Goal: Information Seeking & Learning: Learn about a topic

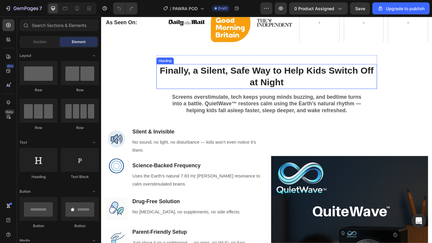
scroll to position [441, 0]
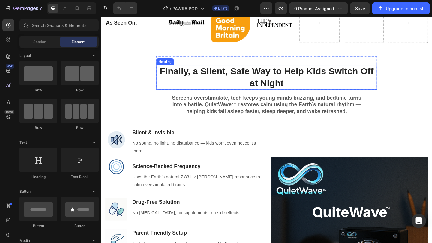
click at [249, 79] on strong "Finally, a Silent, Safe Way to Help Kids Switch Off at Night" at bounding box center [281, 82] width 233 height 24
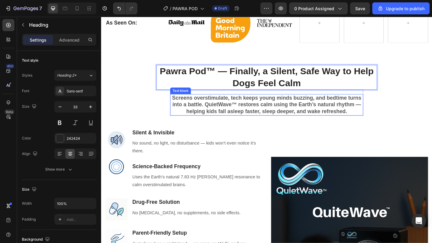
click at [272, 114] on p "Screens overstimulate, tech keeps young minds buzzing, and bedtime turns into a…" at bounding box center [281, 113] width 209 height 22
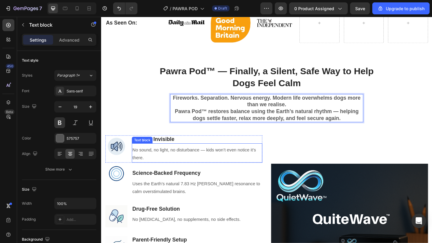
click at [168, 164] on p "No sound, no light, no disturbance — kids won’t even notice it’s there." at bounding box center [205, 166] width 141 height 17
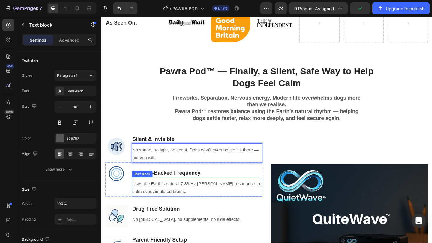
click at [196, 202] on p "Uses the Earth’s natural 7.83 Hz [PERSON_NAME] resonance to calm overstimulated…" at bounding box center [205, 203] width 141 height 17
click at [195, 202] on p "Uses the Earth’s natural 7.83 Hz [PERSON_NAME] resonance to calm overstimulated…" at bounding box center [205, 203] width 141 height 17
click at [194, 202] on p "Uses the Earth’s natural 7.83 Hz [PERSON_NAME] resonance to calm overstimulated…" at bounding box center [205, 203] width 141 height 17
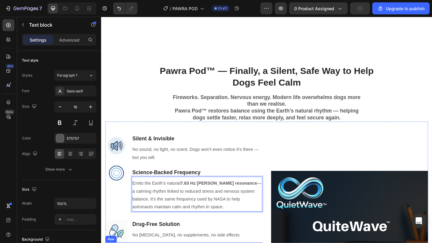
scroll to position [499, 0]
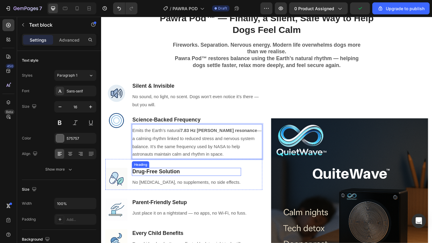
click at [180, 184] on h3 "Drug-Free Solution" at bounding box center [193, 185] width 119 height 9
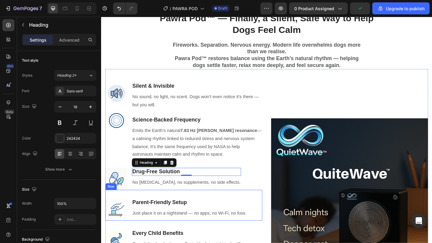
click at [197, 198] on p "No [MEDICAL_DATA], no supplements, no side effects." at bounding box center [194, 197] width 118 height 9
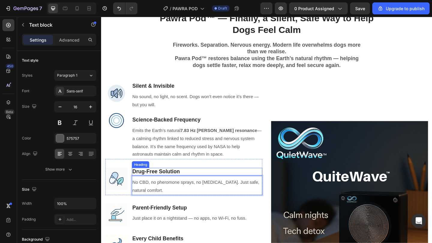
click at [186, 189] on p "Drug-Free Solution" at bounding box center [205, 185] width 141 height 7
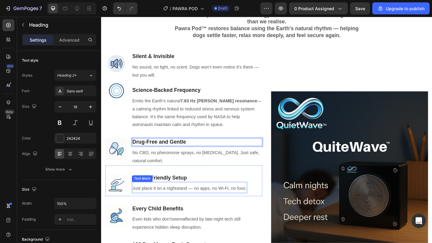
scroll to position [560, 0]
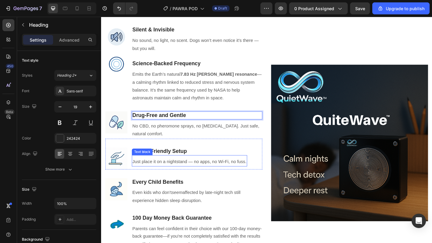
click at [209, 174] on p "Just place it on a nightstand — no apps, no Wi-Fi, no fuss." at bounding box center [197, 175] width 124 height 9
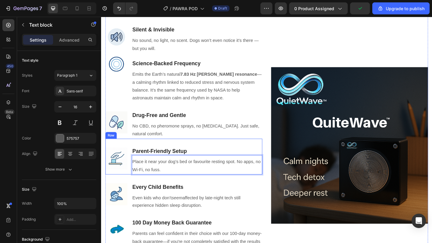
scroll to position [613, 0]
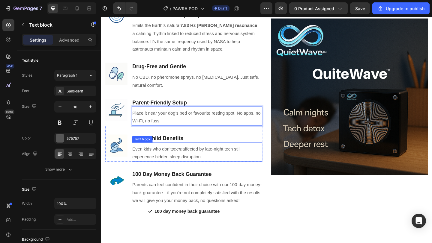
click at [193, 159] on p "Even kids who don’t seem affected by late-night tech still experience hidden sl…" at bounding box center [205, 165] width 141 height 17
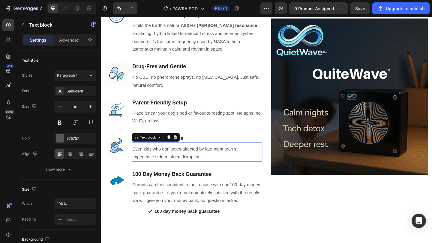
click at [193, 159] on p "Even kids who don’t seem affected by late-night tech still experience hidden sl…" at bounding box center [205, 165] width 141 height 17
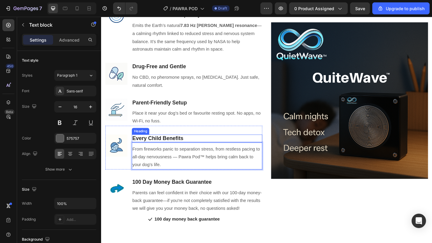
click at [166, 152] on h3 "Every Child Benefits" at bounding box center [205, 149] width 142 height 9
click at [162, 152] on p "Every Child Benefits" at bounding box center [205, 149] width 141 height 7
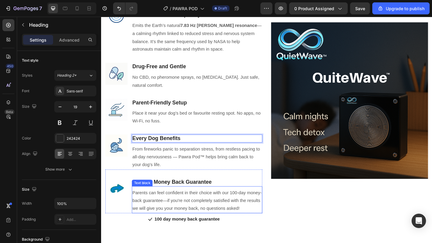
scroll to position [666, 0]
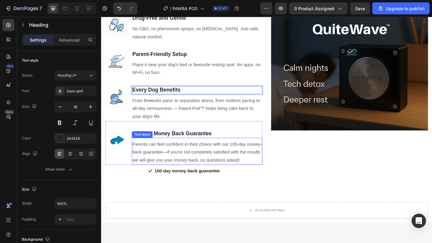
click at [153, 159] on p "Parents can feel confident in their choice with our 100-day money-back guarante…" at bounding box center [205, 165] width 141 height 26
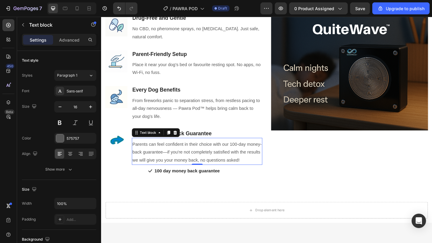
click at [152, 157] on p "Parents can feel confident in their choice with our 100-day money-back guarante…" at bounding box center [205, 165] width 141 height 26
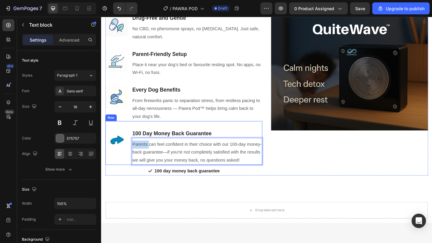
drag, startPoint x: 152, startPoint y: 156, endPoint x: 133, endPoint y: 157, distance: 19.5
click at [133, 157] on div "Image 100 Day Money Back Guarantee Heading Parents can feel confident in their …" at bounding box center [191, 154] width 171 height 48
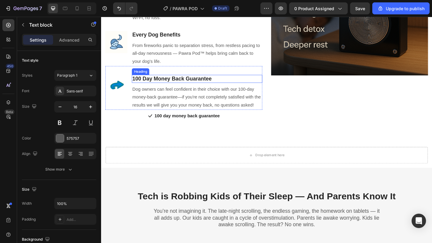
scroll to position [714, 0]
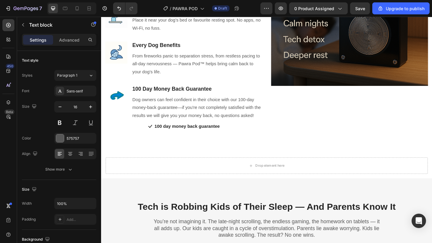
click at [141, 96] on h3 "100 Day Money Back Guarantee" at bounding box center [205, 95] width 142 height 9
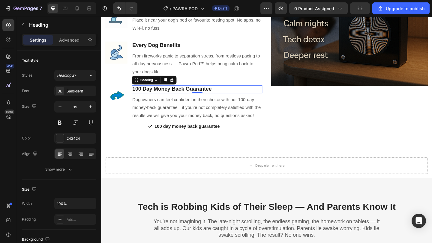
click at [141, 96] on h3 "100 Day Money Back Guarantee" at bounding box center [205, 95] width 142 height 9
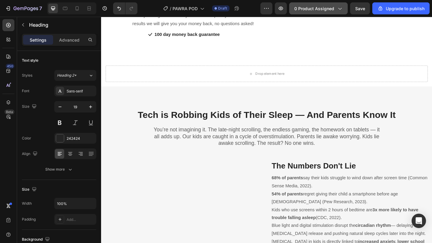
scroll to position [816, 0]
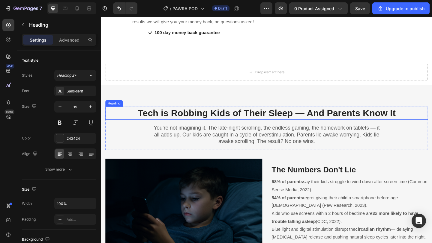
click at [281, 129] on h2 "Tech is Robbing Kids of Their Sleep — And Parents Know It" at bounding box center [281, 122] width 351 height 14
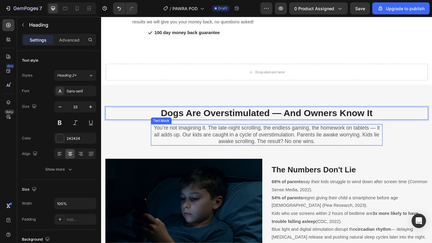
click at [218, 151] on p "You’re not imagining it. The late-night scrolling, the endless gaming, the home…" at bounding box center [281, 145] width 251 height 22
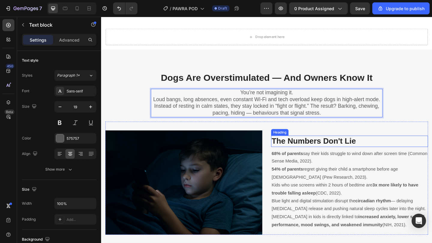
scroll to position [913, 0]
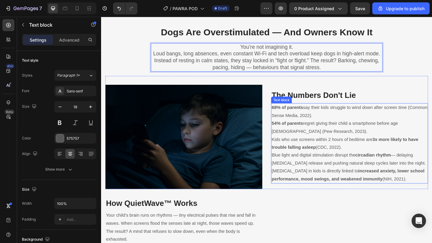
click at [310, 152] on p "Kids who use screens within 2 hours of bedtime are 3x more likely to have troub…" at bounding box center [370, 154] width 169 height 17
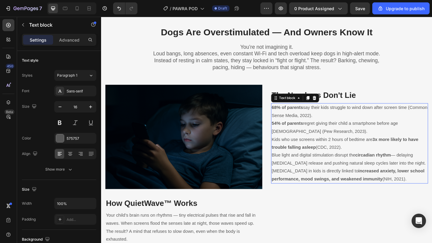
click at [310, 152] on p "Kids who use screens within 2 hours of bedtime are 3x more likely to have troub…" at bounding box center [370, 154] width 169 height 17
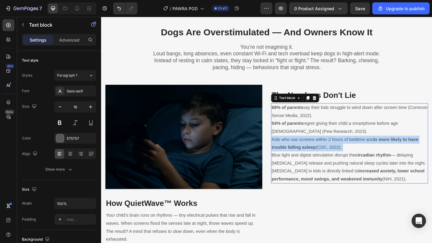
click at [310, 152] on p "Kids who use screens within 2 hours of bedtime are 3x more likely to have troub…" at bounding box center [370, 154] width 169 height 17
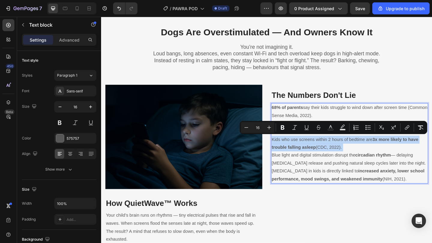
drag, startPoint x: 312, startPoint y: 155, endPoint x: 323, endPoint y: 170, distance: 18.6
click at [313, 155] on p "Kids who use screens within 2 hours of bedtime are 3x more likely to have troub…" at bounding box center [370, 154] width 169 height 17
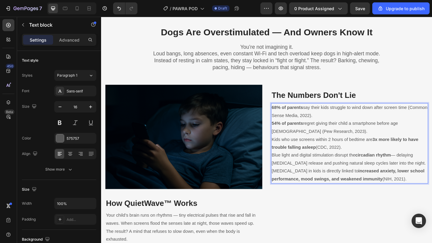
click at [351, 183] on p "[MEDICAL_DATA] in kids is directly linked to increased anxiety, lower school pe…" at bounding box center [370, 189] width 169 height 17
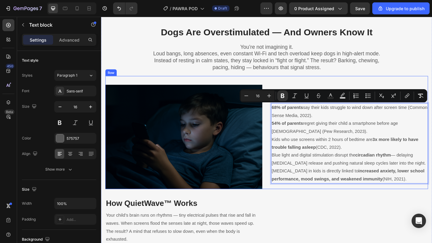
drag, startPoint x: 436, startPoint y: 191, endPoint x: 280, endPoint y: 118, distance: 171.8
click at [280, 118] on div "Image The Numbers Don't Lie Heading 68% of parents say their kids struggle to w…" at bounding box center [281, 142] width 351 height 123
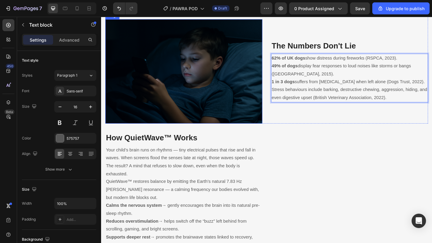
scroll to position [1055, 0]
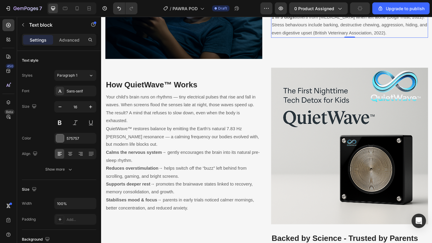
click at [187, 139] on p "QuietWave™ restores balance by emitting the Earth’s natural 7.83 Hz [PERSON_NAM…" at bounding box center [190, 148] width 169 height 26
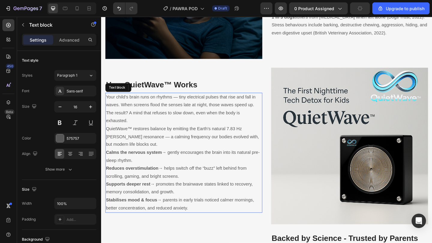
click at [206, 221] on p "Stabilises mood & focus → parents in early trials noticed calmer mornings, bett…" at bounding box center [190, 220] width 169 height 17
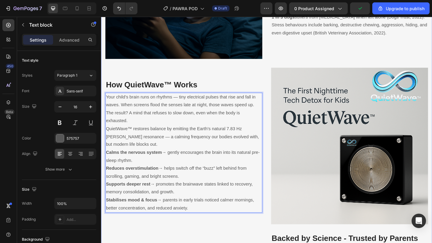
drag, startPoint x: 201, startPoint y: 223, endPoint x: 102, endPoint y: 91, distance: 165.1
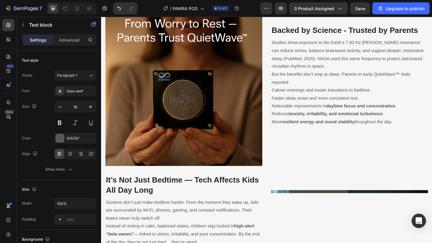
scroll to position [1299, 0]
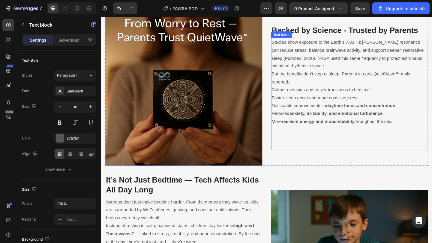
click at [323, 75] on p "But the benefits don’t stop at sleep. Parents in early QuietWave™ trials report…" at bounding box center [370, 83] width 169 height 17
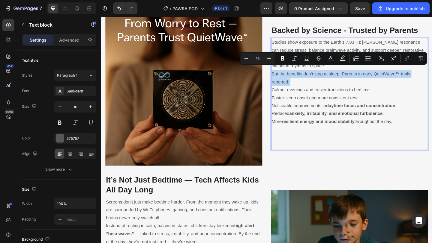
click at [350, 95] on p "Calmer evenings and easier transitions to bedtime." at bounding box center [370, 96] width 169 height 9
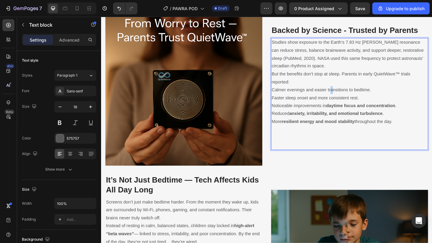
drag, startPoint x: 423, startPoint y: 127, endPoint x: 287, endPoint y: 42, distance: 160.7
click at [286, 43] on div "Studies show exposure to the Earth’s 7.83 Hz [PERSON_NAME] resonance can reduce…" at bounding box center [371, 101] width 171 height 122
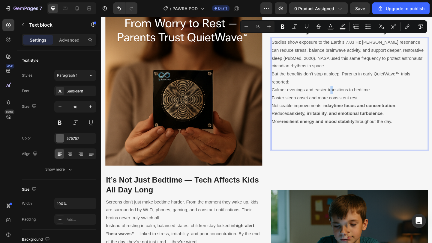
scroll to position [1316, 0]
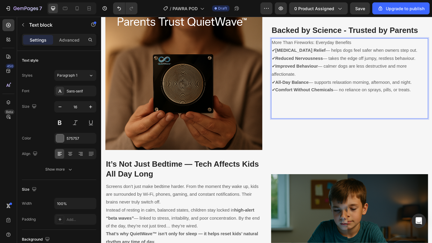
click at [360, 41] on p "More Than Fireworks: Everyday Benefits" at bounding box center [370, 45] width 169 height 9
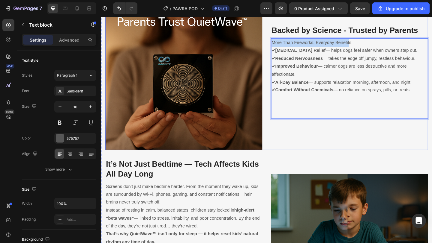
drag, startPoint x: 370, startPoint y: 42, endPoint x: 270, endPoint y: 43, distance: 99.2
click at [270, 43] on div "Image Backed by Science - Trusted by Parents Heading More Than Fireworks: Every…" at bounding box center [281, 72] width 351 height 180
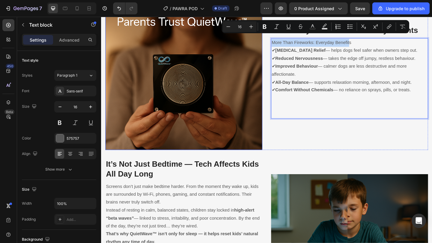
copy p "More Than Fireworks: Everyday Benefit"
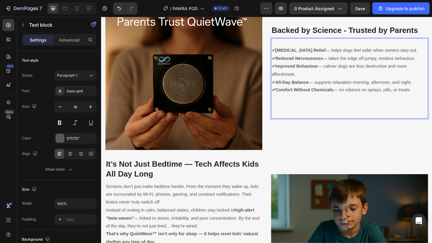
click at [286, 49] on p "✔ [MEDICAL_DATA] Relief — helps dogs feel safer when owners step out. ✔ Reduced…" at bounding box center [370, 75] width 169 height 52
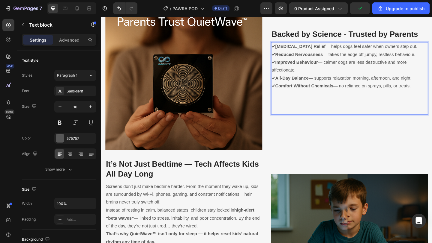
scroll to position [1321, 0]
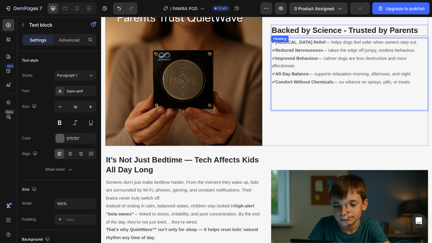
click at [343, 28] on strong "Backed by Science - Trusted by Parents" at bounding box center [365, 31] width 159 height 9
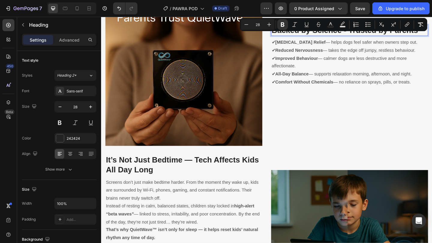
scroll to position [1319, 0]
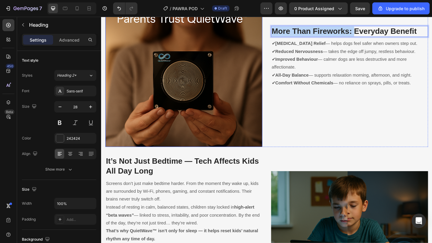
drag, startPoint x: 373, startPoint y: 27, endPoint x: 256, endPoint y: 32, distance: 117.3
click at [256, 32] on div "Image More Than Fireworks: Everyday Benefit Heading 8 ✔ [MEDICAL_DATA] Relief —…" at bounding box center [281, 68] width 351 height 180
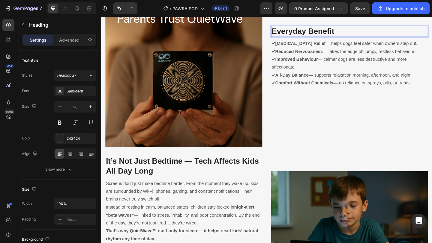
click at [360, 27] on p "Everyday Benefit" at bounding box center [370, 32] width 169 height 11
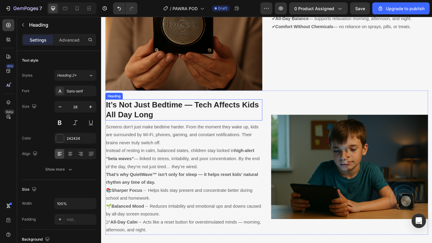
scroll to position [1382, 0]
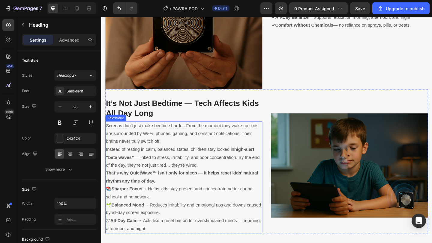
click at [213, 145] on p "Screens don’t just make bedtime harder. From the moment they wake up, kids are …" at bounding box center [190, 144] width 169 height 26
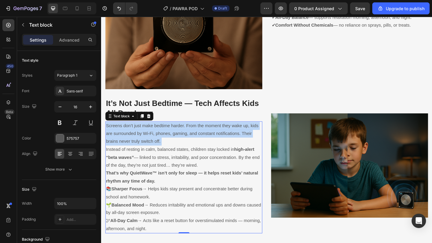
click at [213, 145] on p "Screens don’t just make bedtime harder. From the moment they wake up, kids are …" at bounding box center [190, 144] width 169 height 26
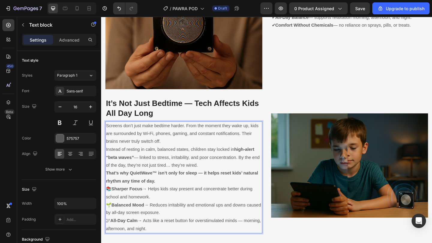
drag, startPoint x: 212, startPoint y: 195, endPoint x: 210, endPoint y: 200, distance: 4.7
click at [211, 200] on p "📚 Sharper Focus → Helps kids stay present and concentrate better during school …" at bounding box center [190, 208] width 169 height 17
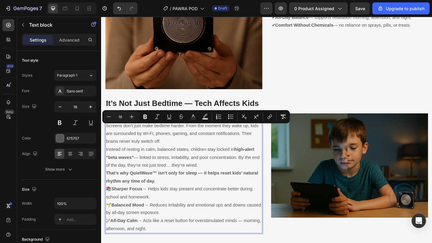
drag, startPoint x: 178, startPoint y: 242, endPoint x: 99, endPoint y: 133, distance: 135.3
click at [101, 133] on html "Header Dogs Are Overstimulated — And Owners Know It Heading You’re not imaginin…" at bounding box center [281, 203] width 360 height 3138
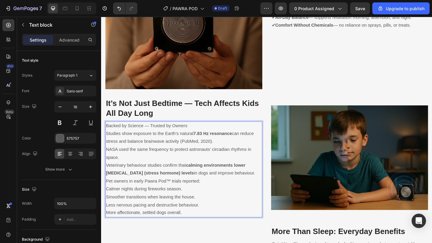
click at [202, 131] on p "Backed by Science — Trusted by Owners" at bounding box center [190, 135] width 169 height 9
drag, startPoint x: 201, startPoint y: 128, endPoint x: 100, endPoint y: 129, distance: 100.7
click at [101, 129] on html "Header Dogs Are Overstimulated — And Owners Know It Heading You’re not imaginin…" at bounding box center [281, 194] width 360 height 3120
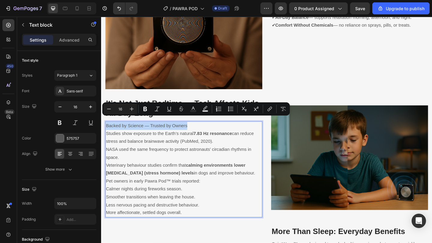
copy p "Backed by Science — Trusted by Owners"
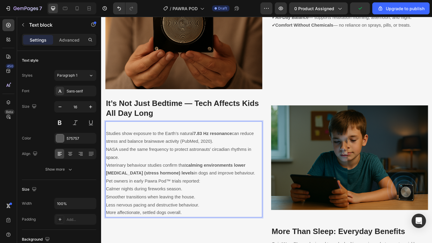
click at [106, 140] on p "Studies show exposure to the Earth’s natural 7.83 Hz resonance can reduce stres…" at bounding box center [190, 148] width 169 height 17
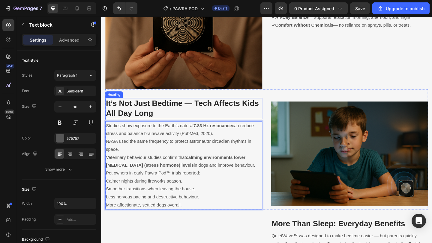
click at [149, 110] on h3 "It’s Not Just Bedtime — Tech Affects Kids All Day Long" at bounding box center [191, 116] width 171 height 23
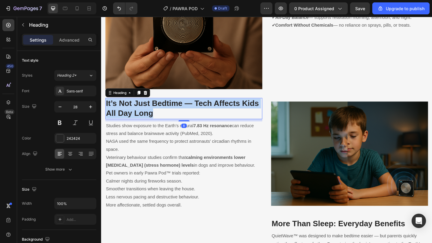
click at [149, 110] on p "It’s Not Just Bedtime — Tech Affects Kids All Day Long" at bounding box center [190, 117] width 169 height 22
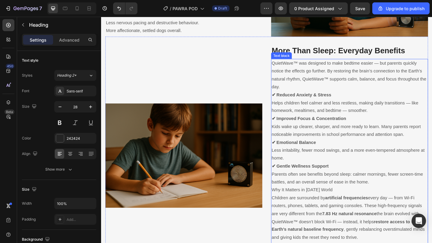
scroll to position [1563, 0]
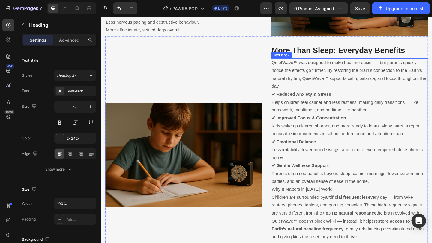
click at [351, 127] on p "✔ Improved Focus & Concentration Kids wake up clearer, sharper, and more ready …" at bounding box center [370, 136] width 169 height 26
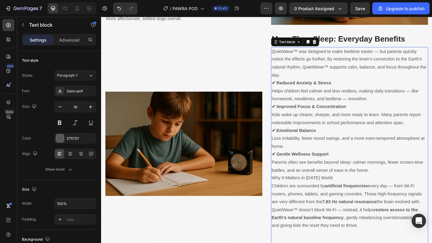
scroll to position [1577, 0]
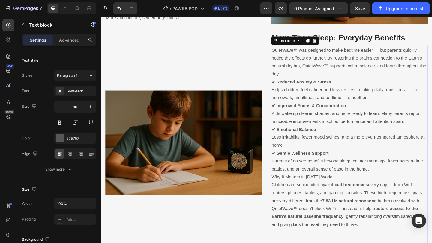
drag, startPoint x: 374, startPoint y: 230, endPoint x: 379, endPoint y: 234, distance: 6.8
click at [374, 230] on p "QuietWave™ doesn’t block Wi-Fi — instead, it helps restore access to the Earth’…" at bounding box center [370, 235] width 169 height 26
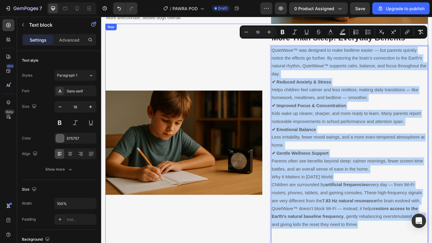
drag, startPoint x: 380, startPoint y: 235, endPoint x: 264, endPoint y: 31, distance: 234.3
click at [264, 31] on div "Image More Than Sleep: Everyday Benefits Heading QuietWave™ was designed to mak…" at bounding box center [281, 149] width 351 height 250
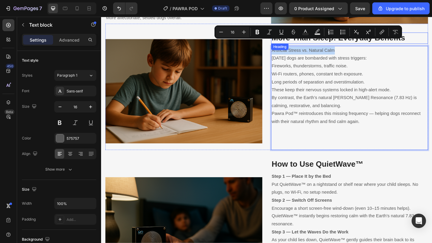
drag, startPoint x: 366, startPoint y: 45, endPoint x: 371, endPoint y: 51, distance: 8.1
click at [286, 36] on div "More Than Sleep: Everyday Benefits Heading Artificial Stress vs. Natural Calm […" at bounding box center [371, 98] width 171 height 128
copy p "Artificial Stress vs. Natural Calm"
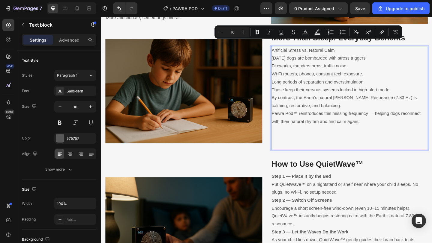
click at [382, 127] on p "By contrast, the Earth’s natural [PERSON_NAME] Resonance (7.83 Hz) is calming, …" at bounding box center [370, 118] width 169 height 34
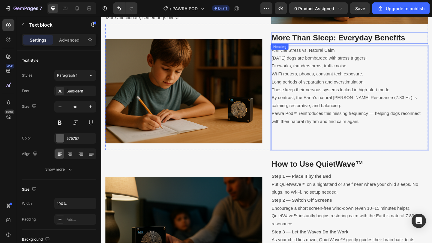
click at [420, 36] on strong "More Than Sleep: Everyday Benefits" at bounding box center [358, 39] width 145 height 9
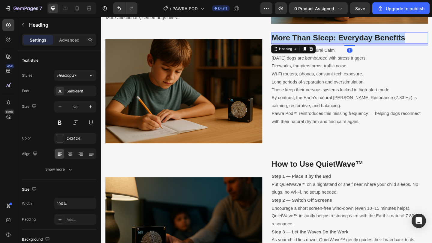
drag, startPoint x: 420, startPoint y: 36, endPoint x: 425, endPoint y: 33, distance: 5.8
click at [420, 36] on strong "More Than Sleep: Everyday Benefits" at bounding box center [358, 39] width 145 height 9
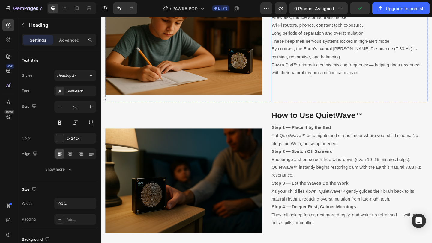
scroll to position [1631, 0]
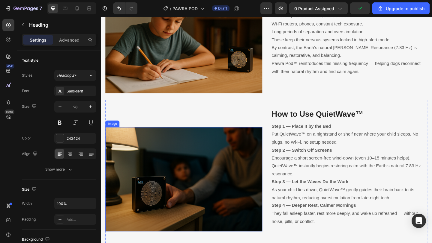
click at [237, 139] on img at bounding box center [191, 194] width 171 height 114
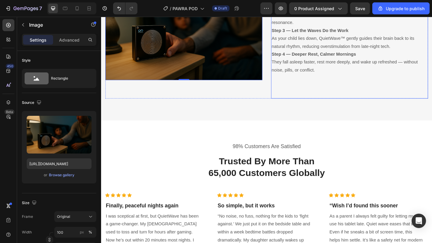
scroll to position [1602, 0]
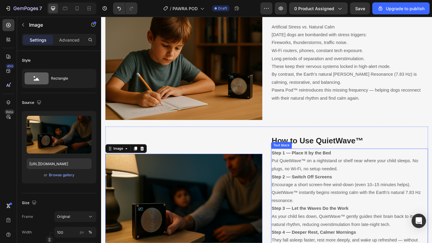
click at [327, 190] on p "Step 2 — Switch Off Screens Encourage a short screen-free wind-down (even 10–15…" at bounding box center [370, 204] width 169 height 34
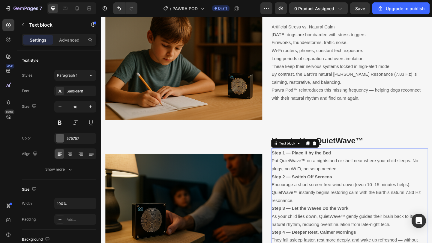
click at [327, 190] on p "Step 2 — Switch Off Screens Encourage a short screen-free wind-down (even 10–15…" at bounding box center [370, 204] width 169 height 34
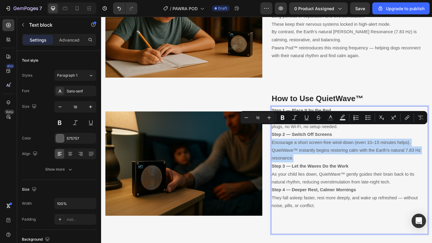
scroll to position [1656, 0]
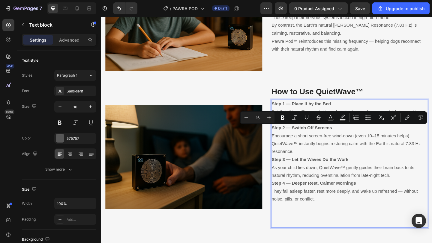
click at [339, 204] on p "Step 4 — Deeper Rest, Calmer Mornings They fall asleep faster, rest more deeply…" at bounding box center [370, 207] width 169 height 26
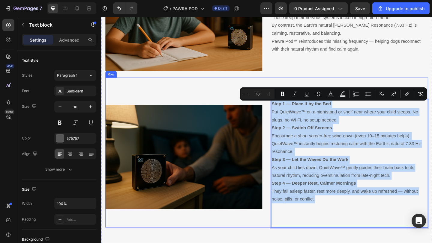
drag, startPoint x: 340, startPoint y: 209, endPoint x: 276, endPoint y: 106, distance: 120.6
click at [276, 106] on div "Image How to Use QuietWave™ Heading Step 1 — Place It by the Bed Put QuietWave™…" at bounding box center [281, 164] width 351 height 163
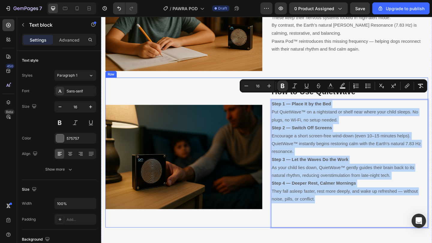
scroll to position [1657, 0]
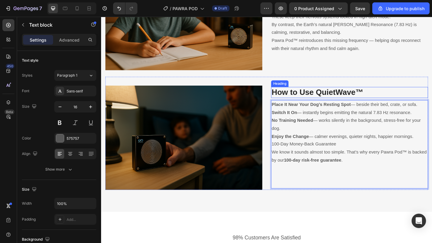
click at [374, 94] on strong "How to Use QuietWave™" at bounding box center [336, 98] width 100 height 9
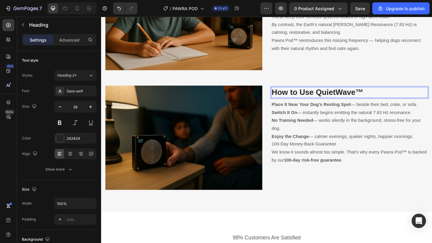
click at [376, 94] on strong "How to Use QuietWave™" at bounding box center [336, 98] width 100 height 9
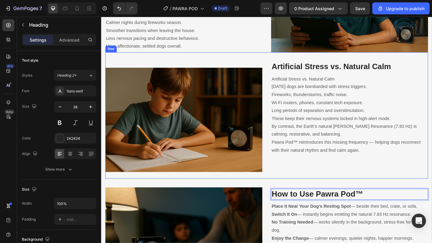
scroll to position [1571, 0]
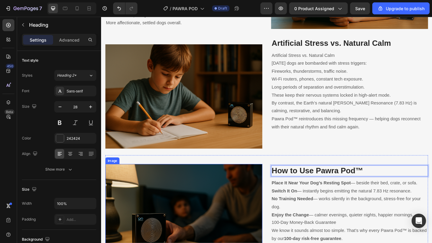
click at [221, 207] on img at bounding box center [191, 234] width 171 height 114
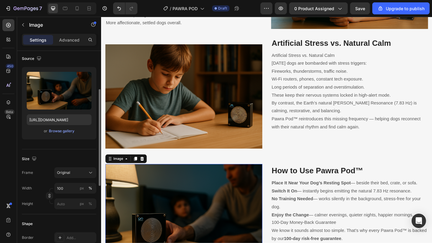
scroll to position [78, 0]
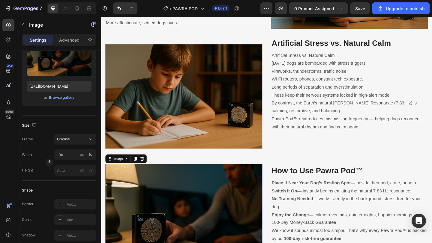
click at [165, 217] on img at bounding box center [191, 234] width 171 height 114
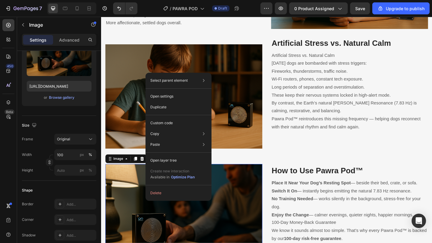
drag, startPoint x: 165, startPoint y: 217, endPoint x: 261, endPoint y: 217, distance: 95.6
click at [129, 211] on img at bounding box center [191, 234] width 171 height 114
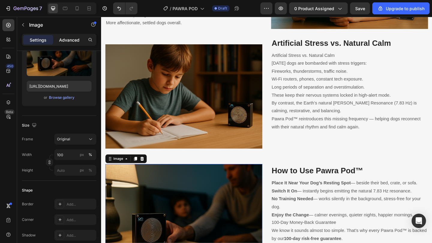
click at [72, 39] on p "Advanced" at bounding box center [69, 40] width 20 height 6
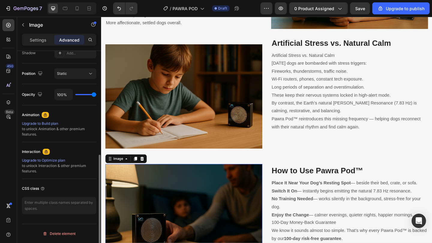
scroll to position [0, 0]
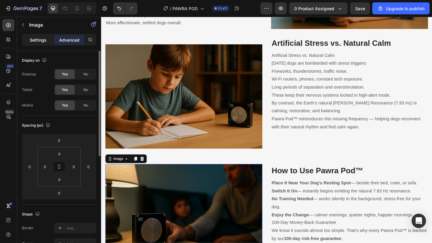
click at [43, 39] on p "Settings" at bounding box center [38, 40] width 17 height 6
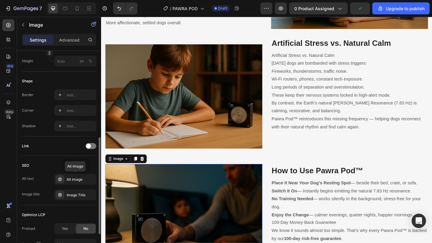
scroll to position [188, 0]
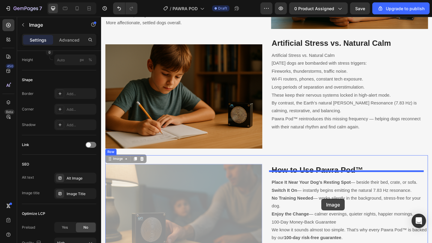
drag, startPoint x: 141, startPoint y: 210, endPoint x: 341, endPoint y: 215, distance: 199.7
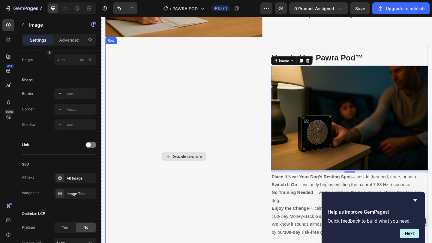
scroll to position [1704, 0]
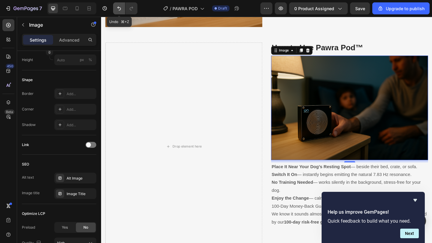
click at [121, 7] on icon "Undo/Redo" at bounding box center [119, 8] width 6 height 6
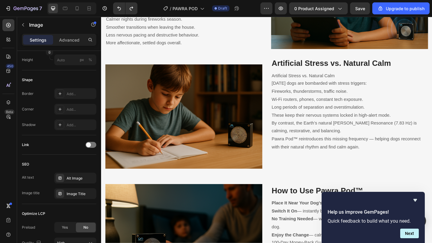
scroll to position [1661, 0]
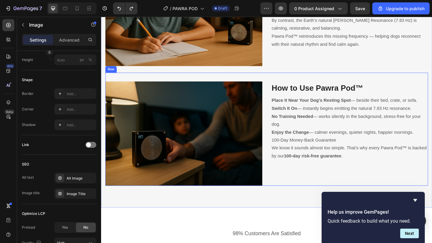
click at [222, 78] on div "Image ⁠⁠⁠⁠⁠⁠⁠ How to Use Pawra Pod™ Heading Place It Near Your Dog’s Resting Sp…" at bounding box center [281, 139] width 351 height 123
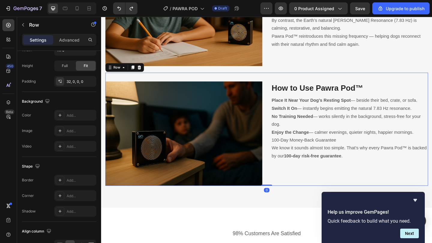
scroll to position [0, 0]
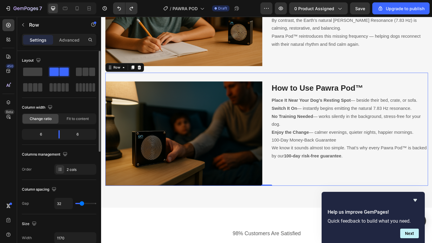
drag, startPoint x: 79, startPoint y: 133, endPoint x: 35, endPoint y: 134, distance: 44.1
click at [35, 134] on div "6 6" at bounding box center [59, 134] width 74 height 11
drag, startPoint x: 46, startPoint y: 136, endPoint x: 88, endPoint y: 138, distance: 42.3
click at [88, 138] on div "6 6" at bounding box center [59, 134] width 74 height 11
click at [61, 168] on icon at bounding box center [60, 169] width 5 height 5
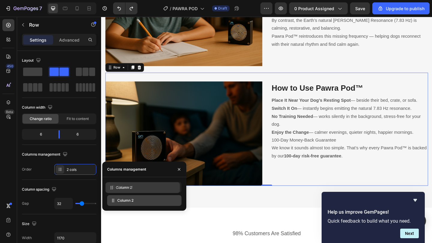
drag, startPoint x: 135, startPoint y: 206, endPoint x: 133, endPoint y: 193, distance: 13.0
click at [133, 193] on div "Column 1 Column 2" at bounding box center [144, 194] width 74 height 24
drag, startPoint x: 136, startPoint y: 202, endPoint x: 135, endPoint y: 188, distance: 13.5
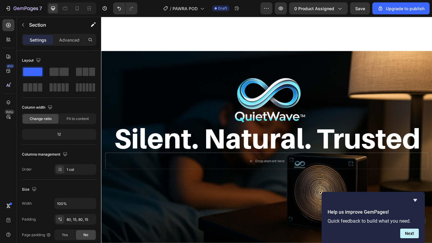
scroll to position [2039, 0]
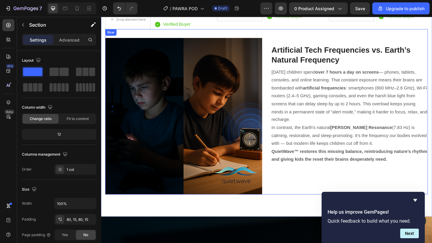
click at [340, 37] on div "Image Artificial Tech Frequencies vs. Earth’s Natural Frequency Heading [DATE] …" at bounding box center [281, 120] width 351 height 180
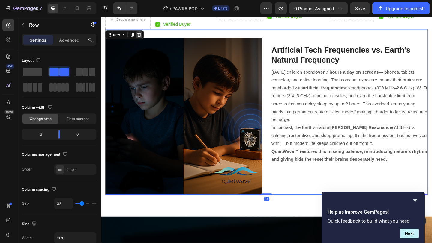
click at [142, 37] on icon at bounding box center [142, 36] width 5 height 5
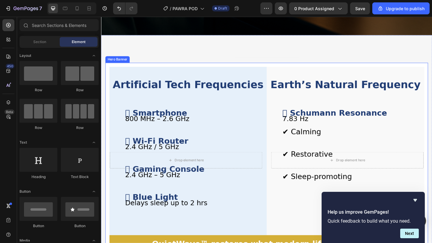
scroll to position [2297, 0]
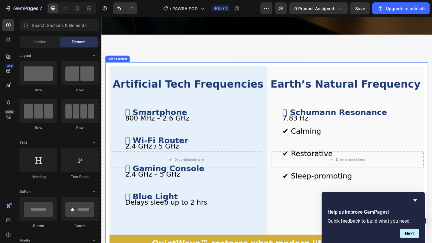
click at [274, 75] on div "Background Image" at bounding box center [281, 172] width 351 height 213
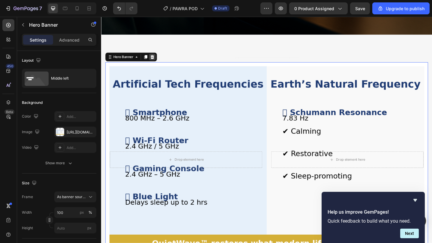
click at [159, 59] on div at bounding box center [156, 60] width 7 height 7
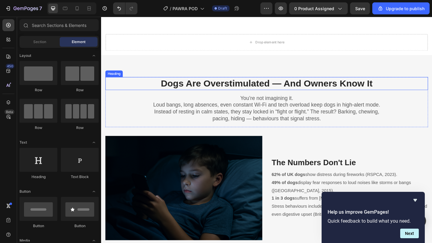
scroll to position [885, 0]
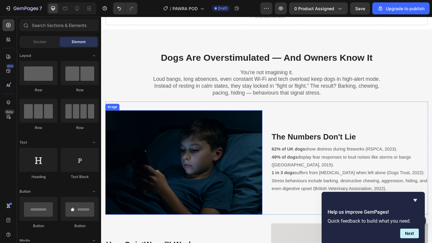
click at [207, 160] on img at bounding box center [191, 176] width 171 height 114
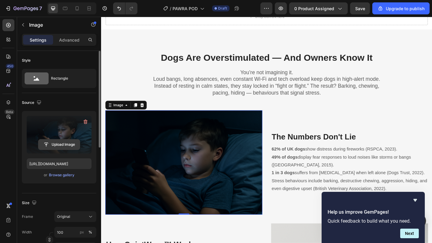
click at [73, 149] on input "file" at bounding box center [58, 145] width 41 height 10
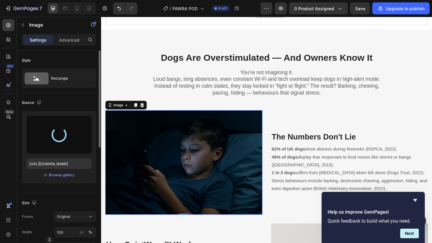
type input "[URL][DOMAIN_NAME]"
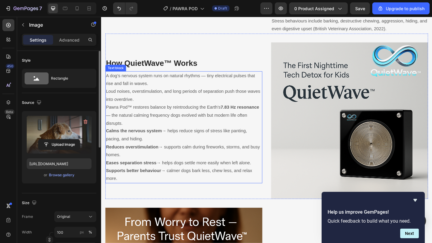
scroll to position [1096, 0]
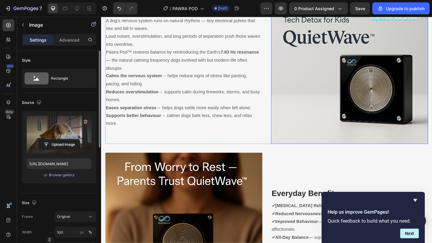
click at [323, 109] on img at bounding box center [371, 70] width 171 height 171
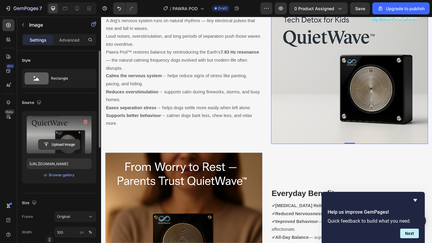
click at [68, 144] on input "file" at bounding box center [58, 145] width 41 height 10
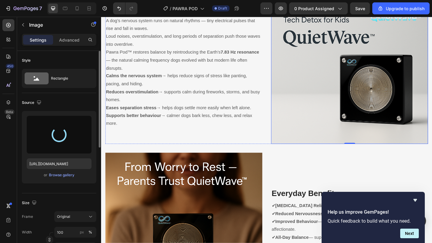
click at [160, 12] on strong "How QuietWave™ Works" at bounding box center [155, 7] width 99 height 9
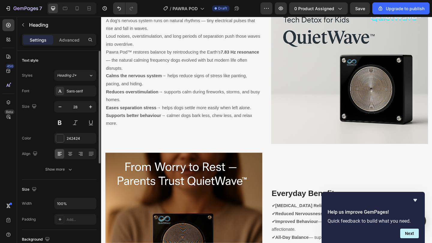
click at [169, 12] on strong "How QuietWave™ Works" at bounding box center [155, 7] width 99 height 9
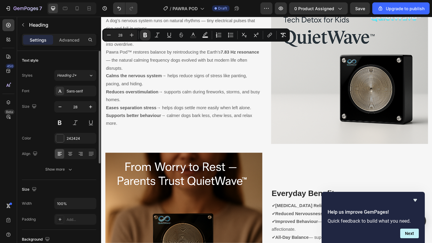
drag, startPoint x: 169, startPoint y: 54, endPoint x: 144, endPoint y: 55, distance: 25.8
click at [144, 12] on strong "How QuietWave™ Works" at bounding box center [155, 7] width 99 height 9
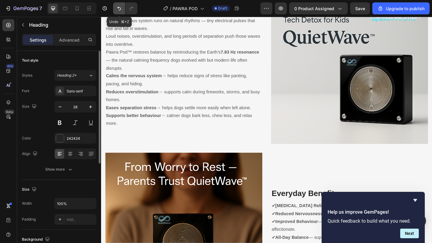
click at [115, 9] on button "Undo/Redo" at bounding box center [119, 8] width 12 height 12
click at [119, 8] on icon "Undo/Redo" at bounding box center [119, 8] width 6 height 6
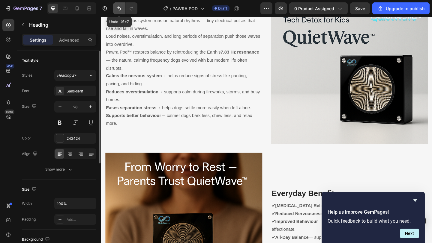
click at [119, 8] on icon "Undo/Redo" at bounding box center [119, 8] width 6 height 6
click at [137, 12] on strong "How Pa Works" at bounding box center [135, 7] width 58 height 9
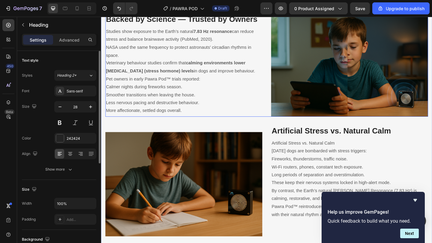
scroll to position [1484, 0]
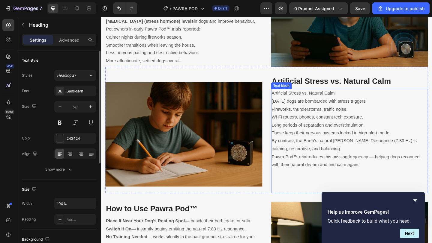
click at [344, 105] on p "Artificial Stress vs. Natural Calm" at bounding box center [370, 100] width 169 height 9
click at [345, 105] on p "Artificial Stress vs. Natural Calm" at bounding box center [370, 100] width 169 height 9
click at [357, 105] on p "Artificial Stress vs. Natural Calm" at bounding box center [370, 100] width 169 height 9
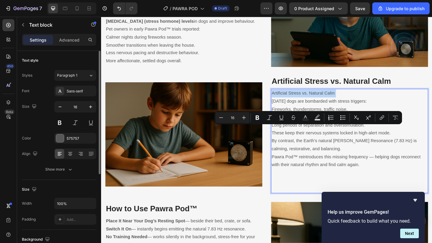
drag, startPoint x: 357, startPoint y: 139, endPoint x: 285, endPoint y: 135, distance: 71.8
click at [286, 105] on p "Artificial Stress vs. Natural Calm" at bounding box center [370, 100] width 169 height 9
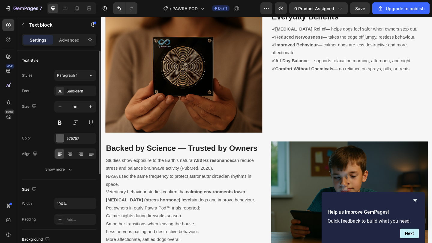
scroll to position [1380, 0]
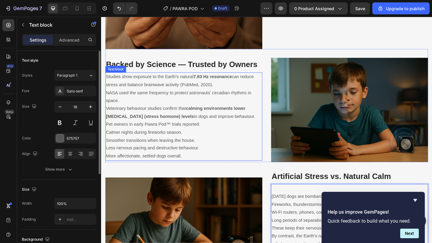
click at [176, 139] on p "Pet owners in early Pawra Pod™ trials reported:" at bounding box center [190, 134] width 169 height 9
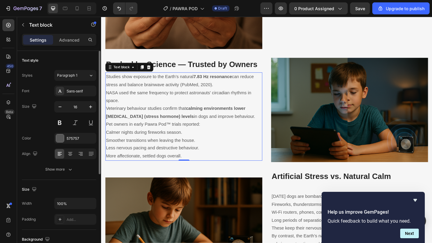
click at [176, 139] on p "Pet owners in early Pawra Pod™ trials reported:" at bounding box center [190, 134] width 169 height 9
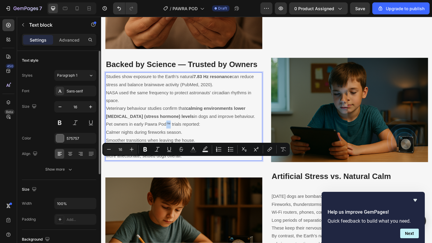
drag, startPoint x: 176, startPoint y: 174, endPoint x: 173, endPoint y: 173, distance: 3.0
click at [174, 139] on p "Pet owners in early Pawra Pod™ trials reported:" at bounding box center [190, 134] width 169 height 9
copy p "™"
click at [311, 107] on img at bounding box center [371, 118] width 171 height 114
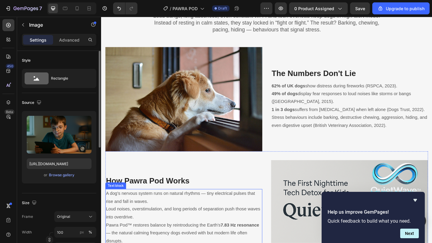
scroll to position [1091, 0]
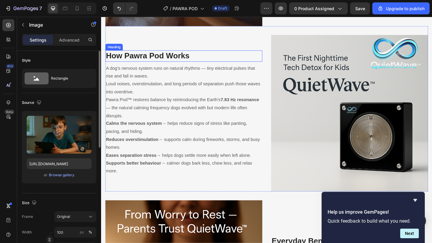
click at [168, 57] on strong "How Pawra Pod Works" at bounding box center [151, 59] width 91 height 9
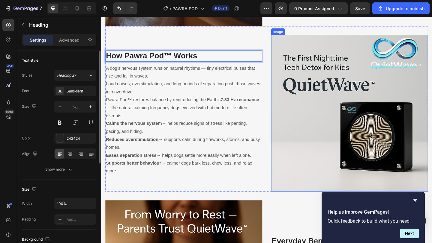
click at [319, 92] on img at bounding box center [371, 122] width 171 height 171
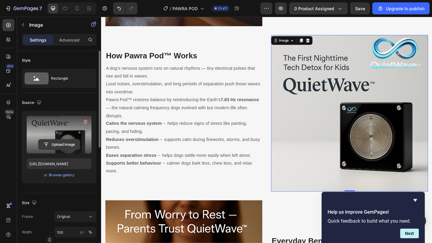
click at [65, 145] on input "file" at bounding box center [58, 145] width 41 height 10
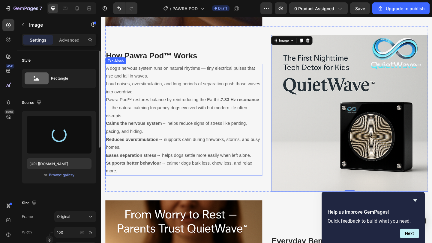
type input "[URL][DOMAIN_NAME]"
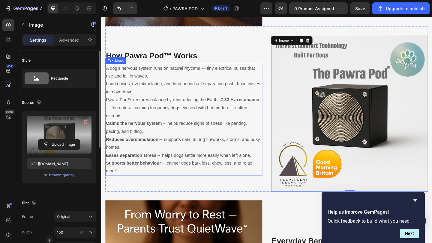
scroll to position [1219, 0]
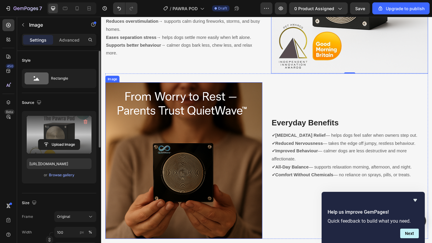
click at [217, 131] on img at bounding box center [191, 173] width 171 height 171
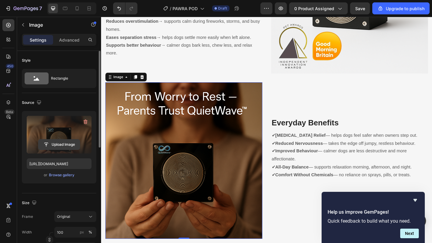
click at [64, 144] on input "file" at bounding box center [58, 145] width 41 height 10
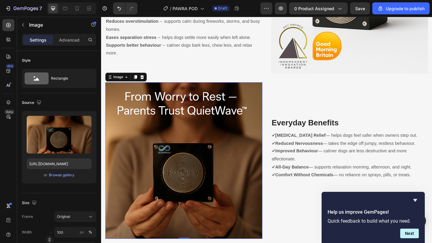
click at [180, 133] on img at bounding box center [191, 173] width 171 height 171
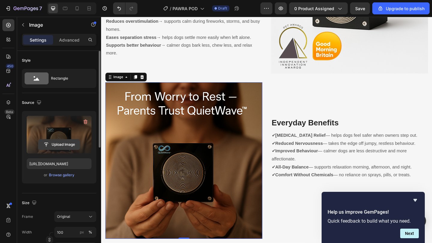
click at [67, 144] on input "file" at bounding box center [58, 145] width 41 height 10
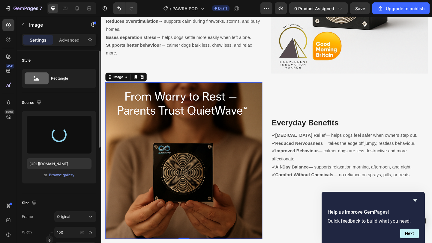
type input "[URL][DOMAIN_NAME]"
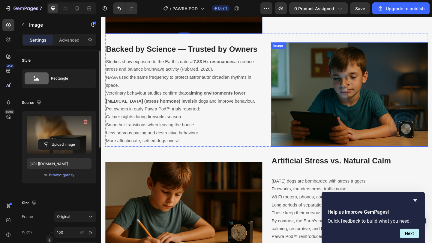
scroll to position [1525, 0]
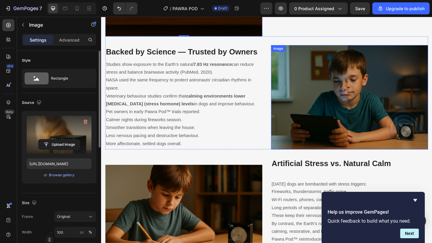
click at [352, 78] on img at bounding box center [371, 105] width 171 height 114
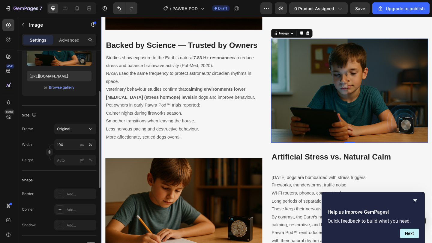
scroll to position [1529, 0]
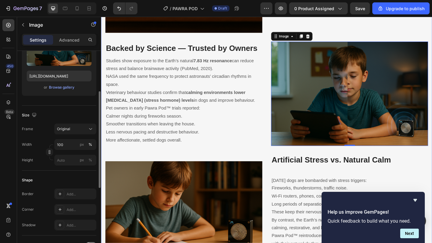
click at [177, 210] on img at bounding box center [191, 231] width 171 height 114
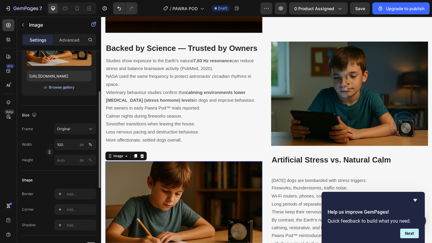
scroll to position [77, 0]
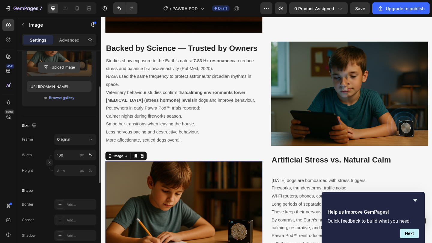
click at [64, 64] on input "file" at bounding box center [58, 67] width 41 height 10
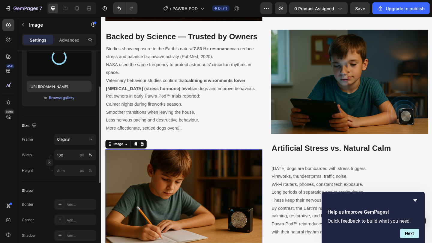
scroll to position [1554, 0]
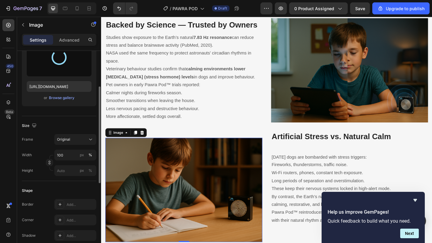
type input "[URL][DOMAIN_NAME]"
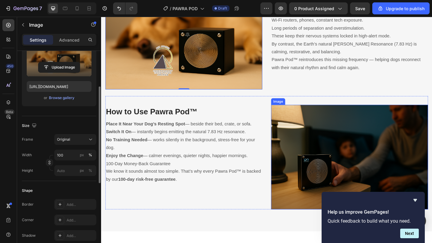
scroll to position [1732, 0]
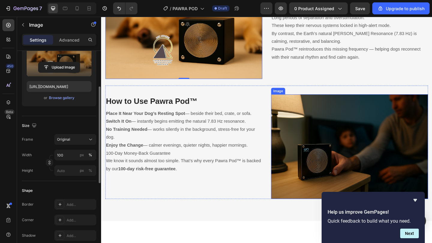
click at [357, 148] on img at bounding box center [371, 158] width 171 height 114
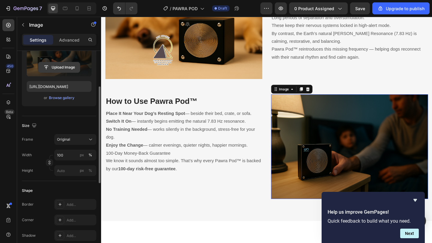
click at [63, 69] on input "file" at bounding box center [58, 67] width 41 height 10
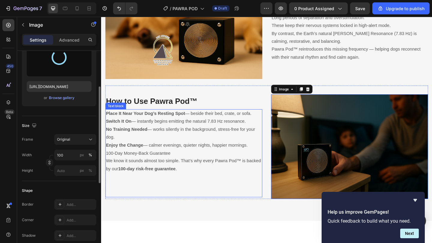
type input "[URL][DOMAIN_NAME]"
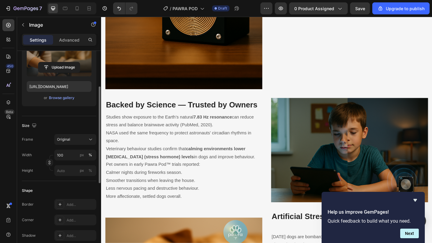
scroll to position [1508, 0]
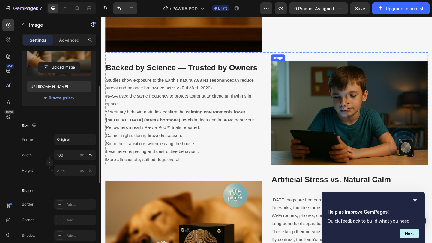
click at [310, 86] on img at bounding box center [371, 122] width 171 height 114
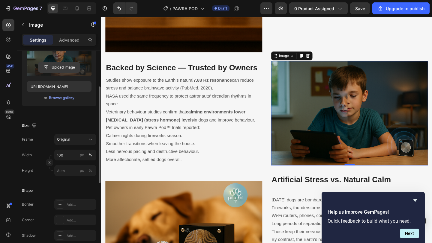
click at [63, 70] on input "file" at bounding box center [58, 67] width 41 height 10
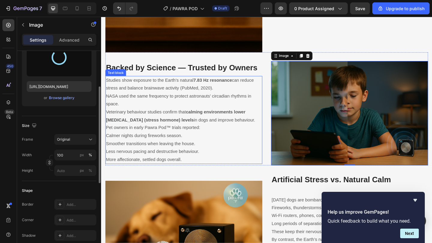
type input "[URL][DOMAIN_NAME]"
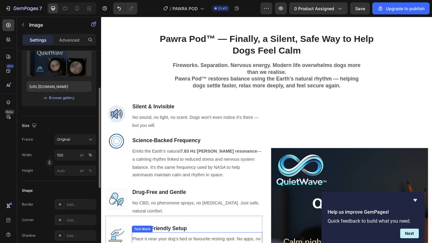
scroll to position [609, 0]
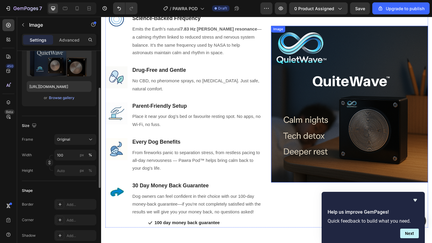
click at [314, 72] on img at bounding box center [371, 112] width 171 height 171
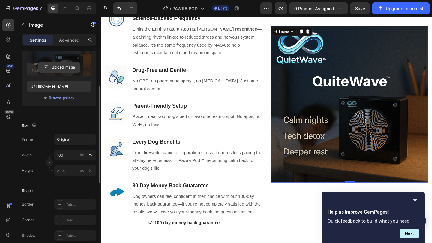
click at [68, 67] on input "file" at bounding box center [58, 67] width 41 height 10
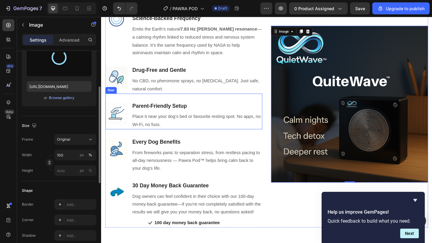
type input "[URL][DOMAIN_NAME]"
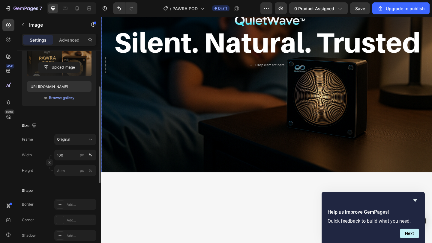
scroll to position [2246, 0]
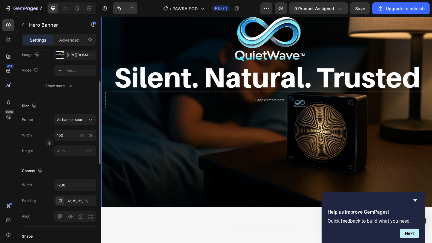
click at [180, 142] on div "Background Image" at bounding box center [281, 107] width 360 height 240
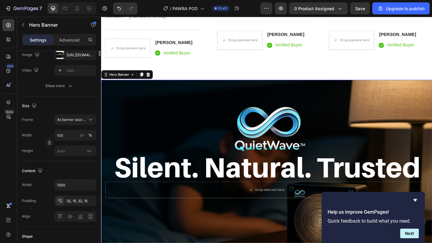
scroll to position [0, 0]
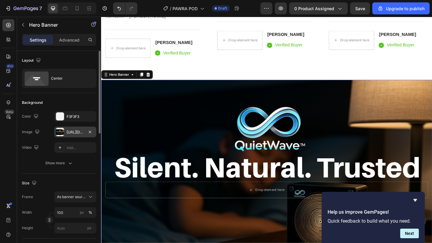
click at [83, 131] on div "[URL][DOMAIN_NAME]" at bounding box center [75, 132] width 17 height 5
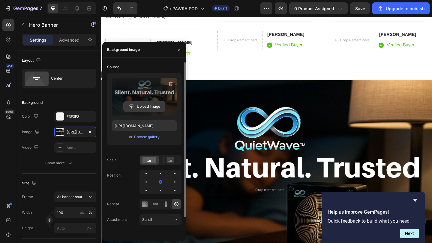
click at [147, 107] on input "file" at bounding box center [144, 107] width 41 height 10
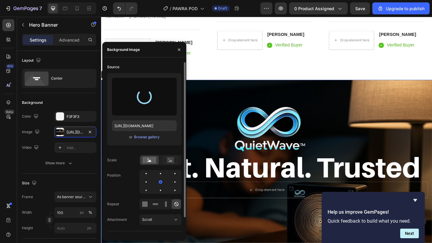
type input "[URL][DOMAIN_NAME]"
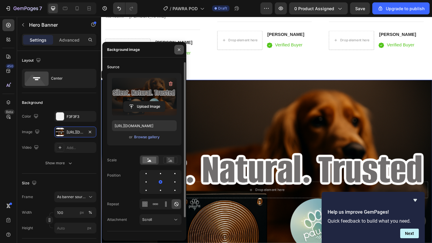
click at [180, 48] on icon "button" at bounding box center [179, 49] width 5 height 5
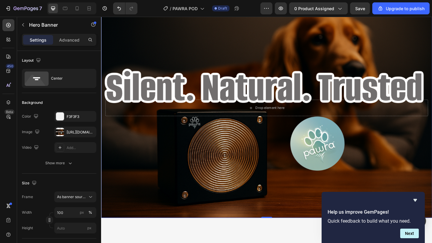
scroll to position [2012, 0]
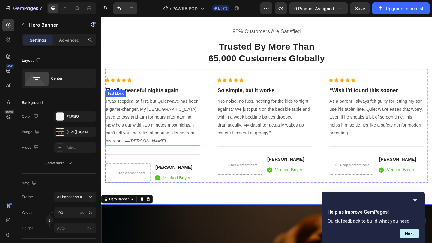
click at [178, 120] on p "I was sceptical at first, but QuietWave has been a game-changer. My [DEMOGRAPHI…" at bounding box center [157, 131] width 102 height 52
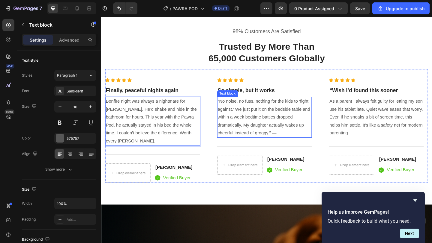
click at [259, 130] on p "“No noise, no fuss, nothing for the kids to ‘fight against.’ We just put it on …" at bounding box center [279, 126] width 102 height 43
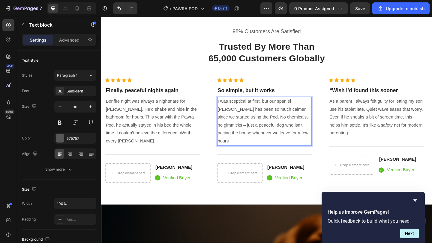
click at [321, 111] on p "I was sceptical at first, but our spaniel [PERSON_NAME] has been so much calmer…" at bounding box center [279, 131] width 102 height 52
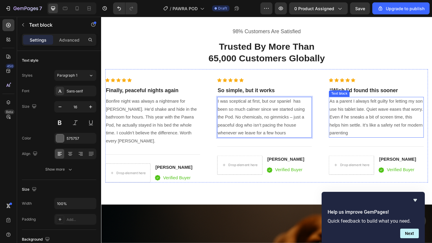
click at [368, 121] on p "As a parent I always felt guilty for letting my son use his tablet late. Quiet …" at bounding box center [400, 126] width 102 height 43
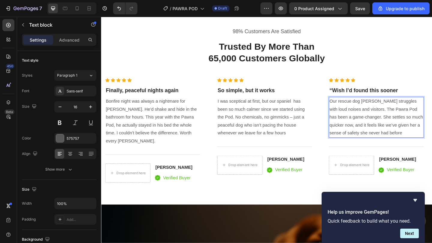
click at [396, 109] on p "Our rescue dog [PERSON_NAME] struggles with loud noises and visitors. The Pawra…" at bounding box center [400, 126] width 102 height 43
click at [308, 127] on p "I was sceptical at first, but our spaniel has been so much calmer since we star…" at bounding box center [279, 126] width 102 height 43
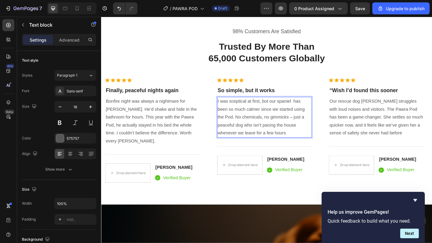
click at [309, 126] on p "I was sceptical at first, but our spaniel has been so much calmer since we star…" at bounding box center [279, 126] width 102 height 43
click at [155, 99] on h3 "Finally, peaceful nights again" at bounding box center [157, 97] width 103 height 9
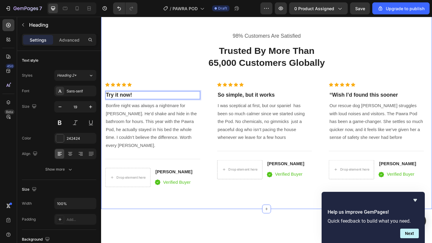
scroll to position [1905, 0]
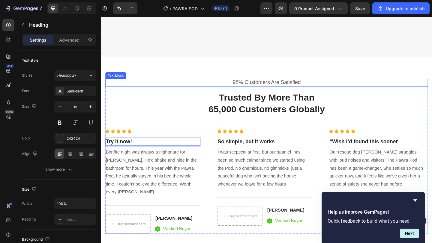
click at [248, 92] on p "98% Customers Are Satisfied" at bounding box center [281, 88] width 350 height 7
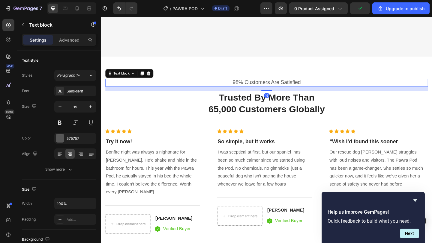
click at [248, 92] on p "98% Customers Are Satisfied" at bounding box center [281, 88] width 350 height 7
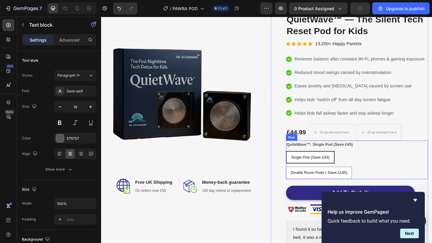
scroll to position [70, 0]
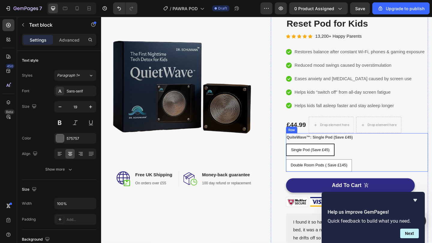
click at [424, 174] on div "Add to cart Add to Cart Text block Icon Restores balance after constant Wi-Fi, …" at bounding box center [418, 165] width 76 height 42
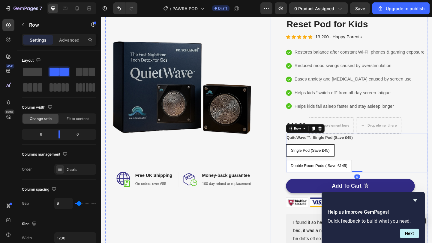
scroll to position [69, 0]
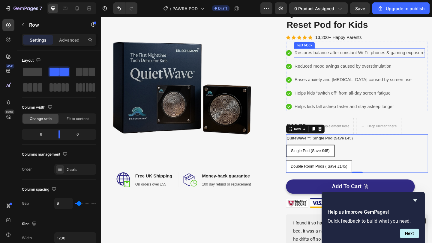
click at [363, 58] on p "Restores balance after constant Wi-Fi, phones & gaming exposure" at bounding box center [381, 56] width 141 height 9
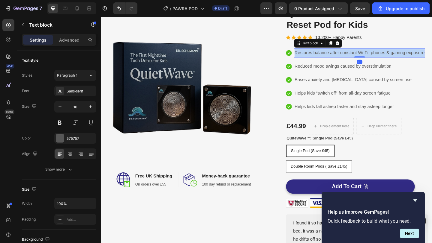
click at [363, 58] on p "Restores balance after constant Wi-Fi, phones & gaming exposure" at bounding box center [381, 56] width 141 height 9
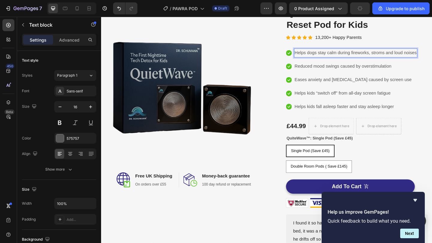
click at [405, 56] on p "Helps dogs stay calm during fireworks, stroms and loud noises" at bounding box center [377, 56] width 133 height 9
click at [371, 74] on p "Reduced mood swings caused by overstimulation" at bounding box center [363, 71] width 105 height 9
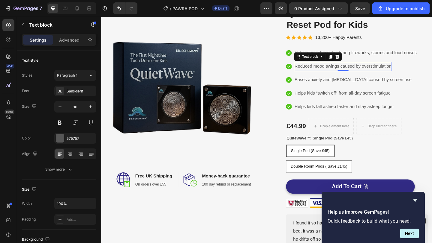
click at [369, 72] on p "Reduced mood swings caused by overstimulation" at bounding box center [363, 71] width 105 height 9
